Goal: Check status: Check status

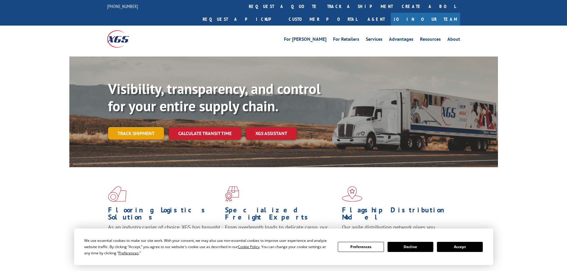
click at [118, 127] on link "Track shipment" at bounding box center [136, 133] width 56 height 13
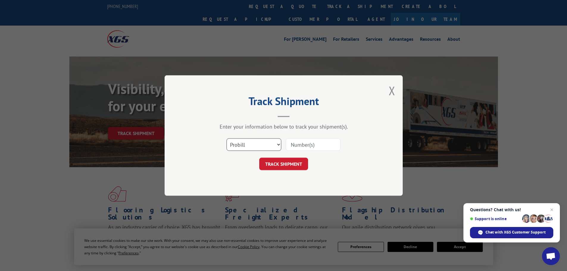
click at [268, 144] on select "Select category... Probill BOL PO" at bounding box center [254, 144] width 55 height 13
select select "po"
click at [227, 138] on select "Select category... Probill BOL PO" at bounding box center [254, 144] width 55 height 13
paste input "29522282"
type input "29522282"
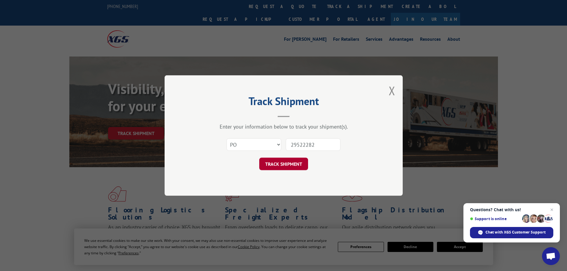
click at [282, 166] on button "TRACK SHIPMENT" at bounding box center [283, 164] width 49 height 13
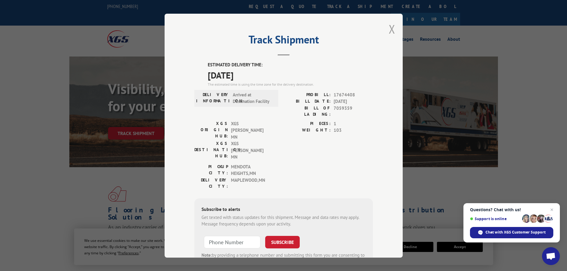
click at [390, 29] on button "Close modal" at bounding box center [392, 29] width 7 height 16
